Goal: Check status: Check status

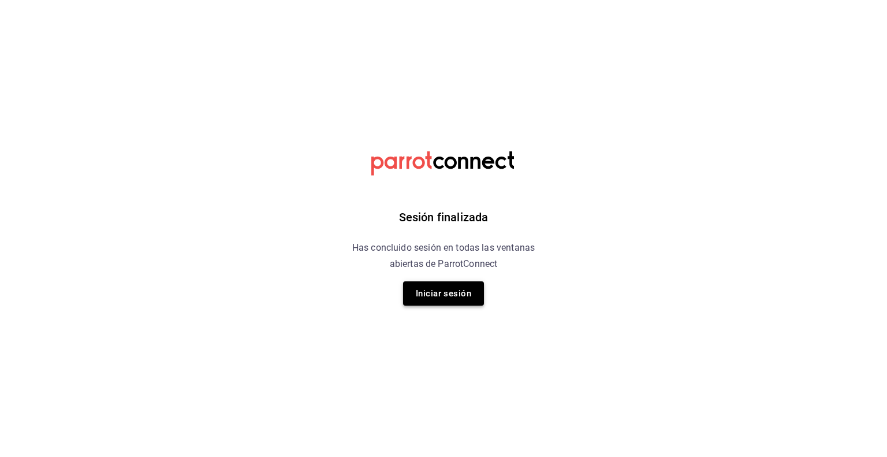
click at [471, 297] on button "Iniciar sesión" at bounding box center [443, 293] width 81 height 24
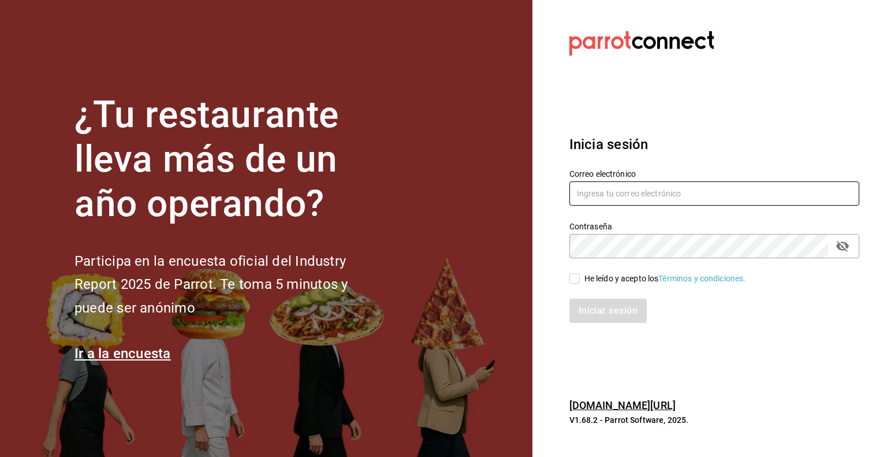
click at [670, 193] on input "text" at bounding box center [714, 193] width 290 height 24
type input "tamara@ritualh.com"
click at [577, 281] on input "He leído y acepto los Términos y condiciones." at bounding box center [574, 278] width 10 height 10
checkbox input "true"
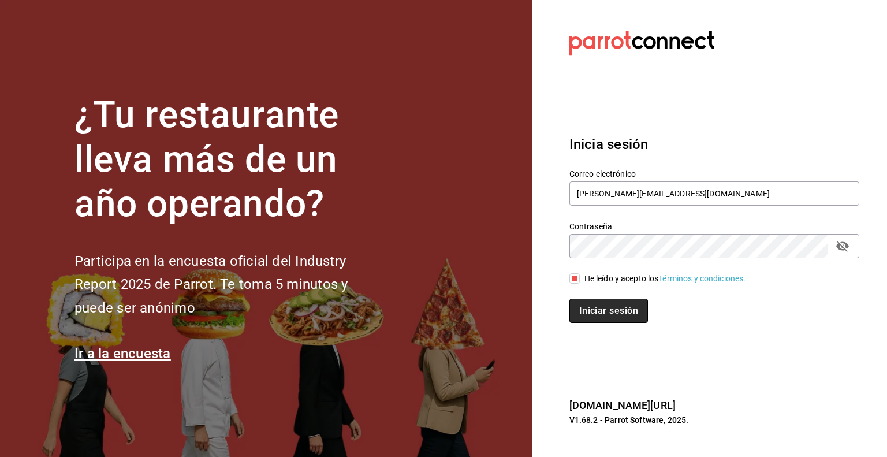
click at [620, 311] on button "Iniciar sesión" at bounding box center [608, 311] width 79 height 24
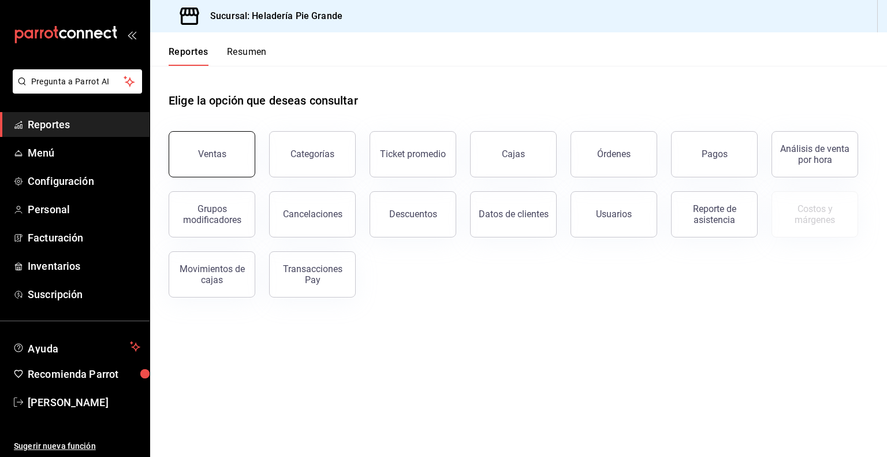
click at [214, 159] on div "Ventas" at bounding box center [212, 153] width 28 height 11
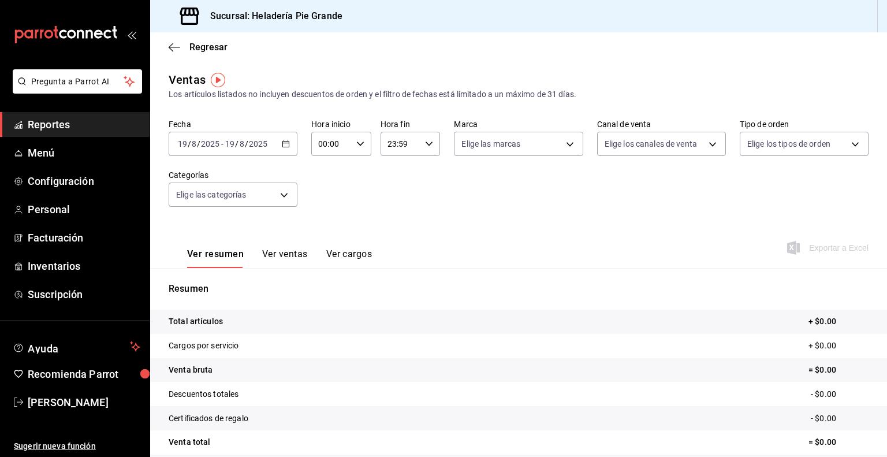
click at [284, 144] on icon "button" at bounding box center [286, 144] width 8 height 8
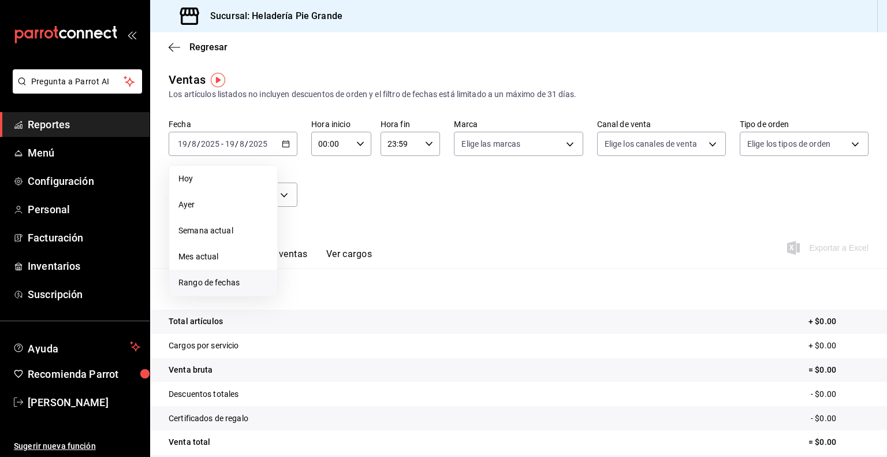
click at [215, 290] on li "Rango de fechas" at bounding box center [223, 283] width 108 height 26
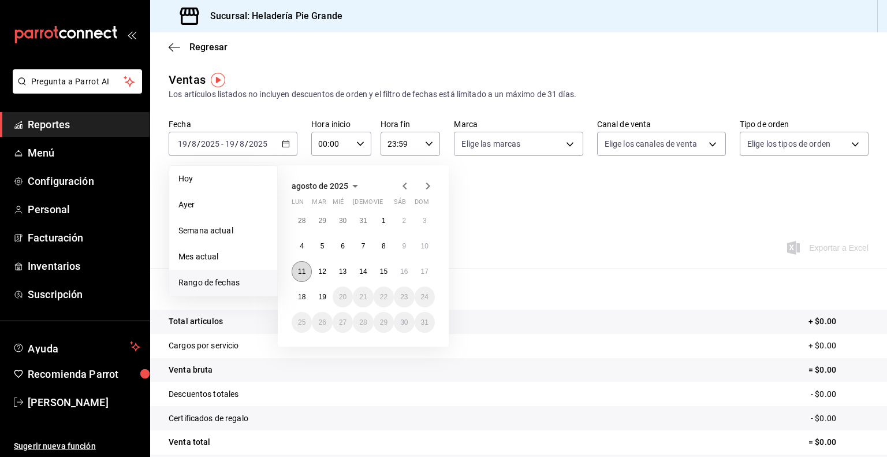
click at [298, 273] on abbr "11" at bounding box center [302, 271] width 8 height 8
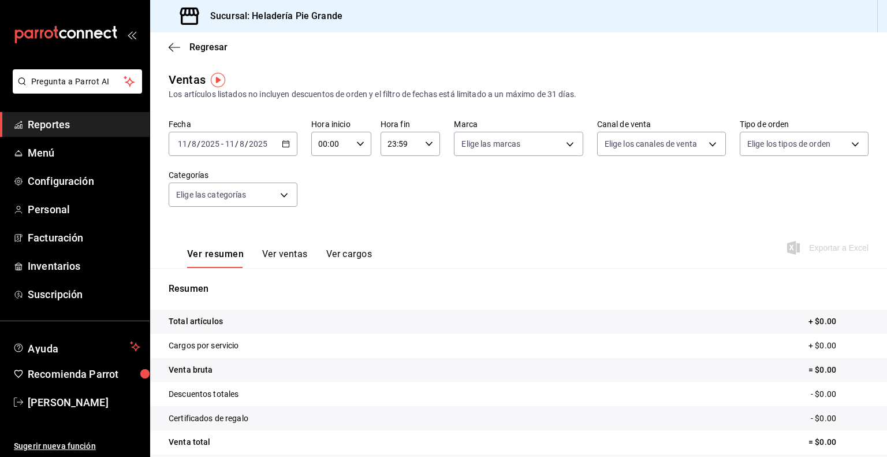
click at [285, 143] on icon "button" at bounding box center [286, 144] width 8 height 8
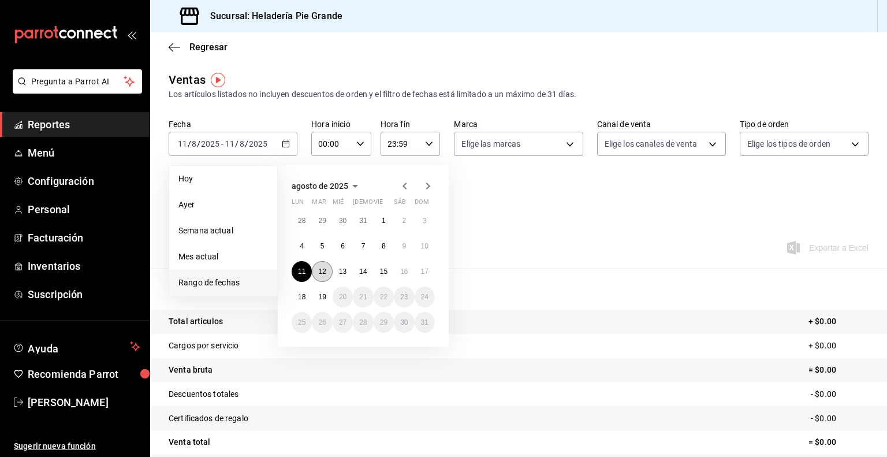
click at [325, 268] on abbr "12" at bounding box center [322, 271] width 8 height 8
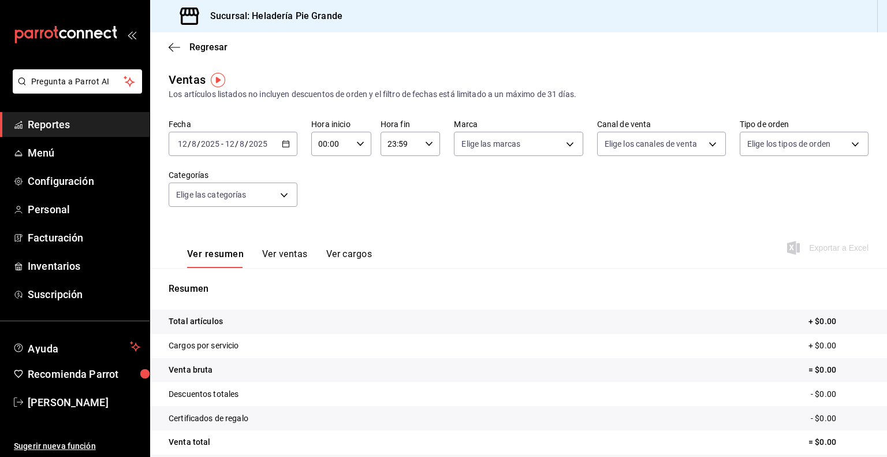
click at [286, 142] on icon "button" at bounding box center [286, 144] width 8 height 8
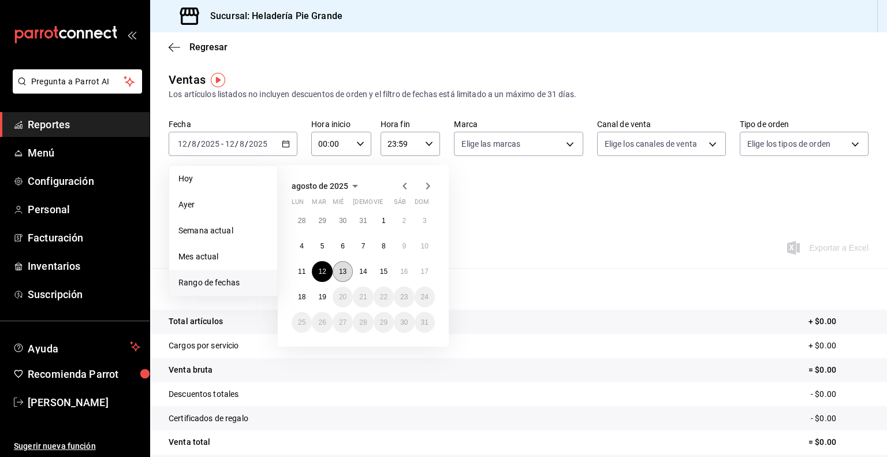
click at [341, 273] on abbr "13" at bounding box center [343, 271] width 8 height 8
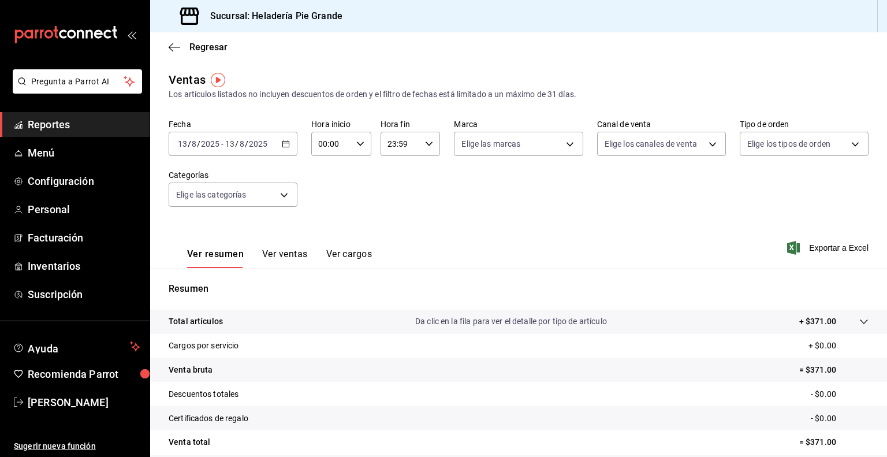
click at [296, 141] on div "Fecha [DATE] [DATE] - [DATE] [DATE] Hora inicio 00:00 Hora inicio Hora fin 23:5…" at bounding box center [519, 170] width 700 height 102
click at [279, 147] on div "[DATE] [DATE] - [DATE] [DATE]" at bounding box center [233, 144] width 129 height 24
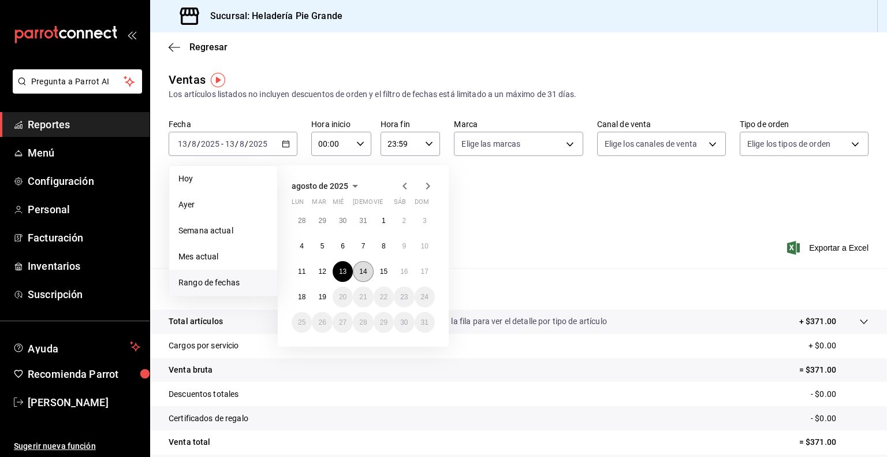
click at [364, 269] on abbr "14" at bounding box center [363, 271] width 8 height 8
click at [365, 269] on abbr "14" at bounding box center [363, 271] width 8 height 8
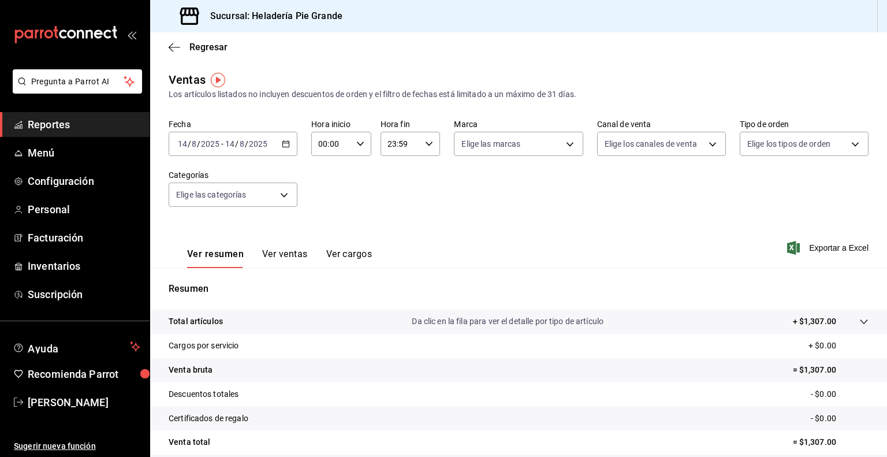
click at [284, 141] on \(Stroke\) "button" at bounding box center [285, 144] width 7 height 6
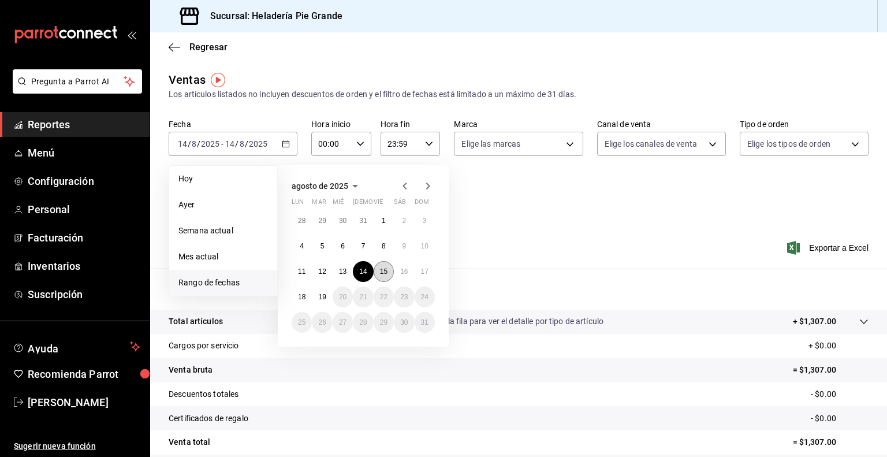
click at [386, 267] on abbr "15" at bounding box center [384, 271] width 8 height 8
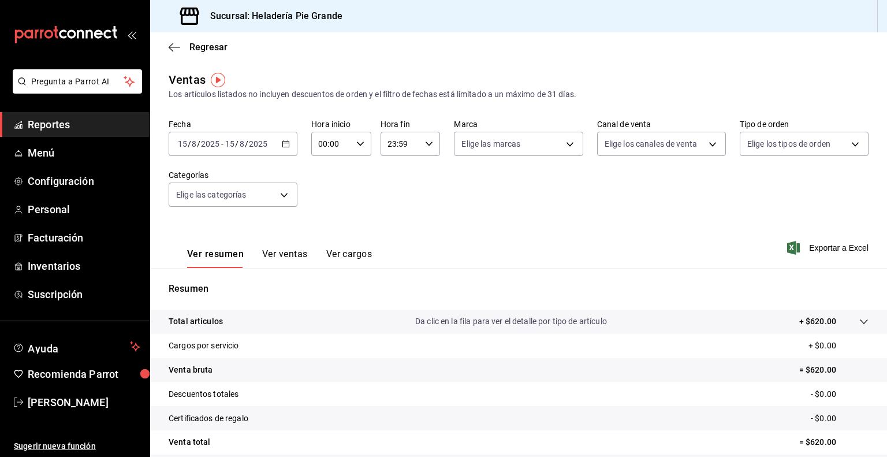
click at [281, 148] on div "[DATE] [DATE] - [DATE] [DATE]" at bounding box center [233, 144] width 129 height 24
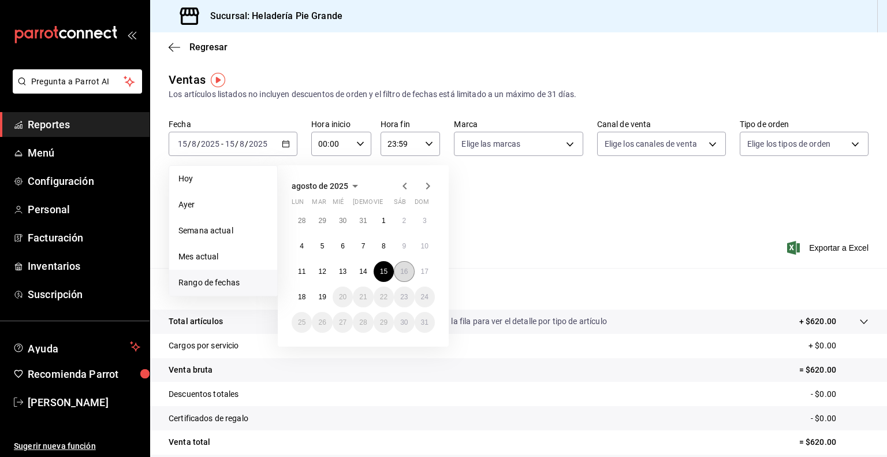
click at [409, 271] on button "16" at bounding box center [404, 271] width 20 height 21
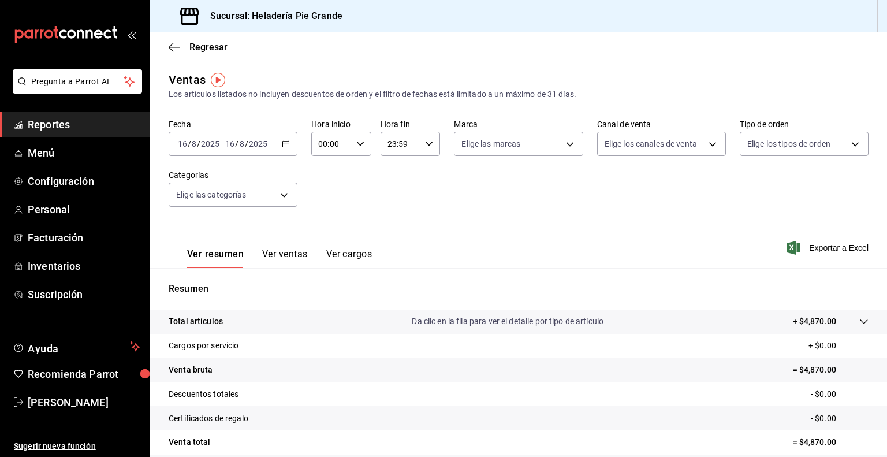
click at [290, 150] on div "[DATE] [DATE] - [DATE] [DATE]" at bounding box center [233, 144] width 129 height 24
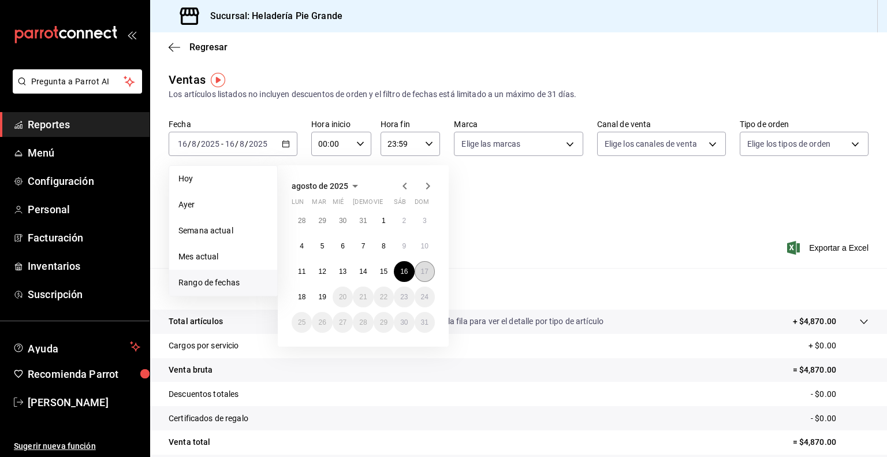
click at [422, 272] on abbr "17" at bounding box center [425, 271] width 8 height 8
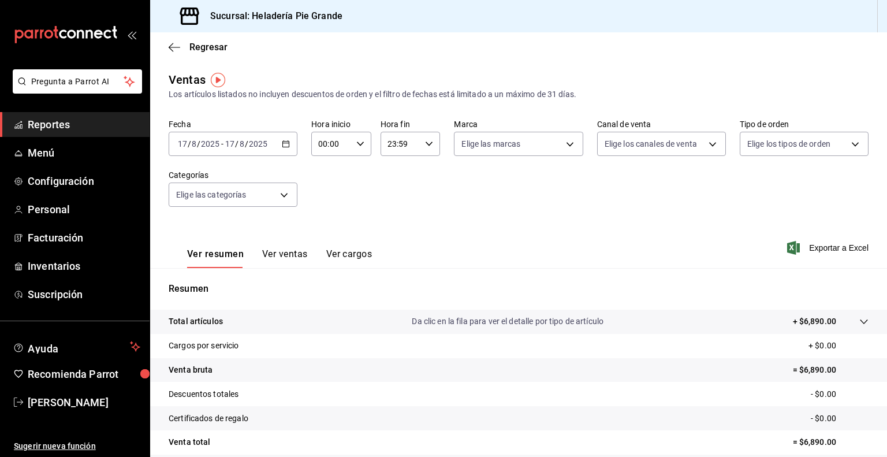
click at [289, 148] on div "[DATE] [DATE] - [DATE] [DATE]" at bounding box center [233, 144] width 129 height 24
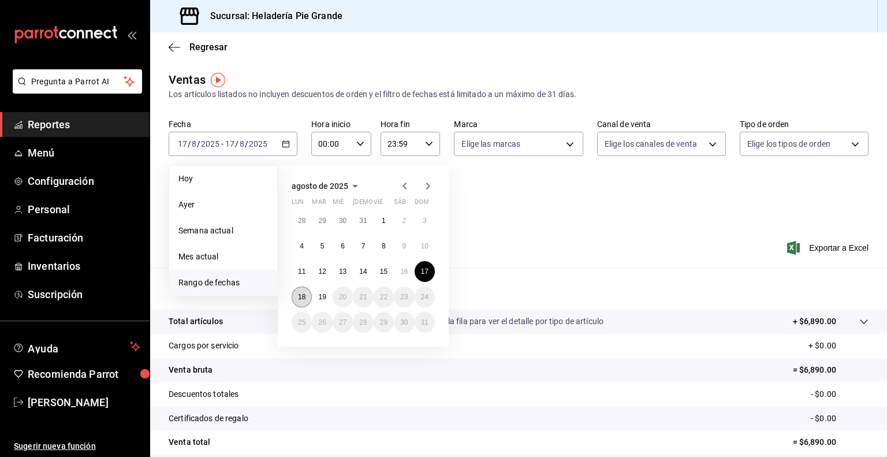
click at [296, 295] on button "18" at bounding box center [302, 296] width 20 height 21
